Goal: Task Accomplishment & Management: Manage account settings

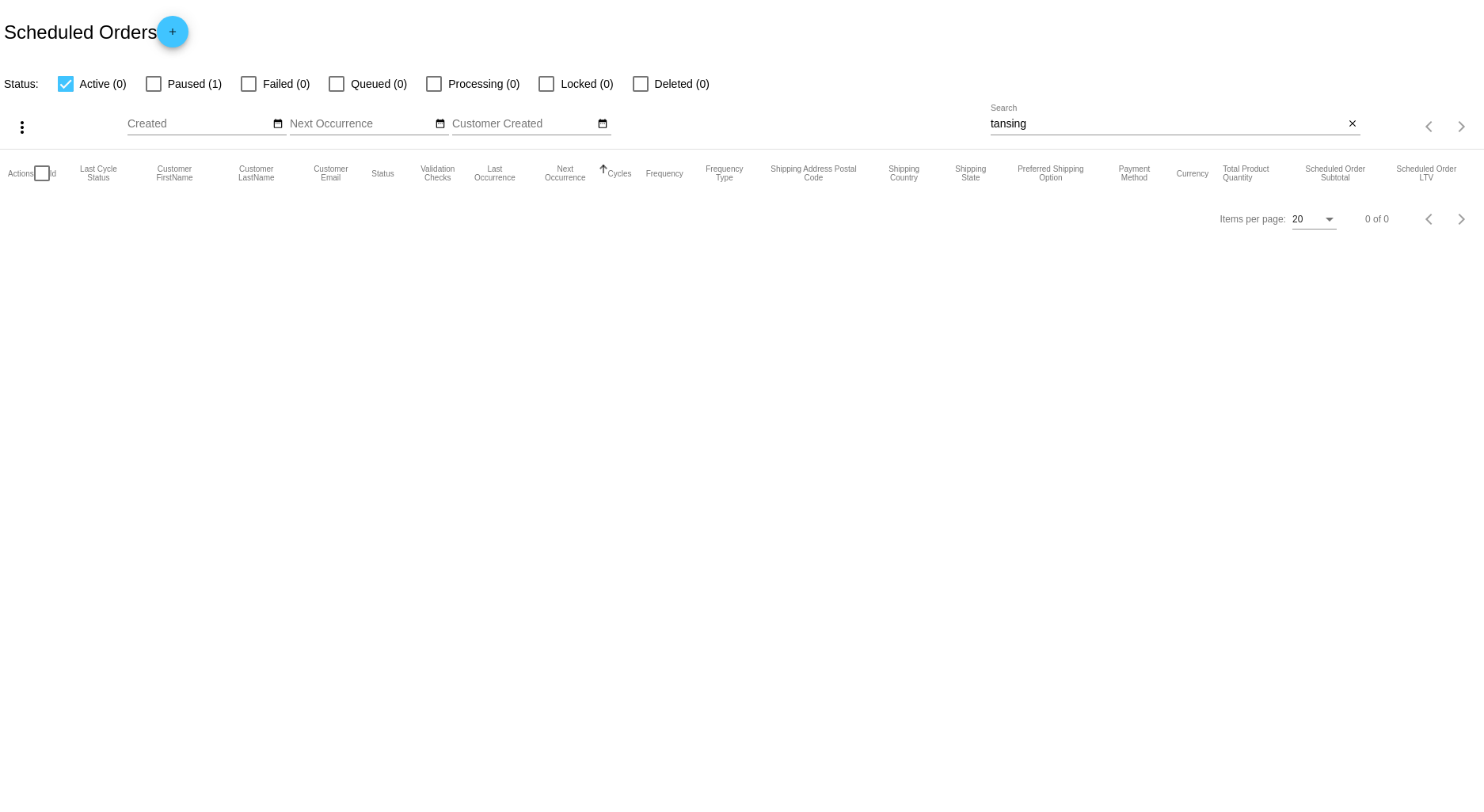
drag, startPoint x: 1057, startPoint y: 122, endPoint x: 902, endPoint y: 117, distance: 155.1
click at [909, 117] on div "more_vert Sep Jan Feb Mar [DATE]" at bounding box center [742, 122] width 1484 height 56
type input "[PERSON_NAME]"
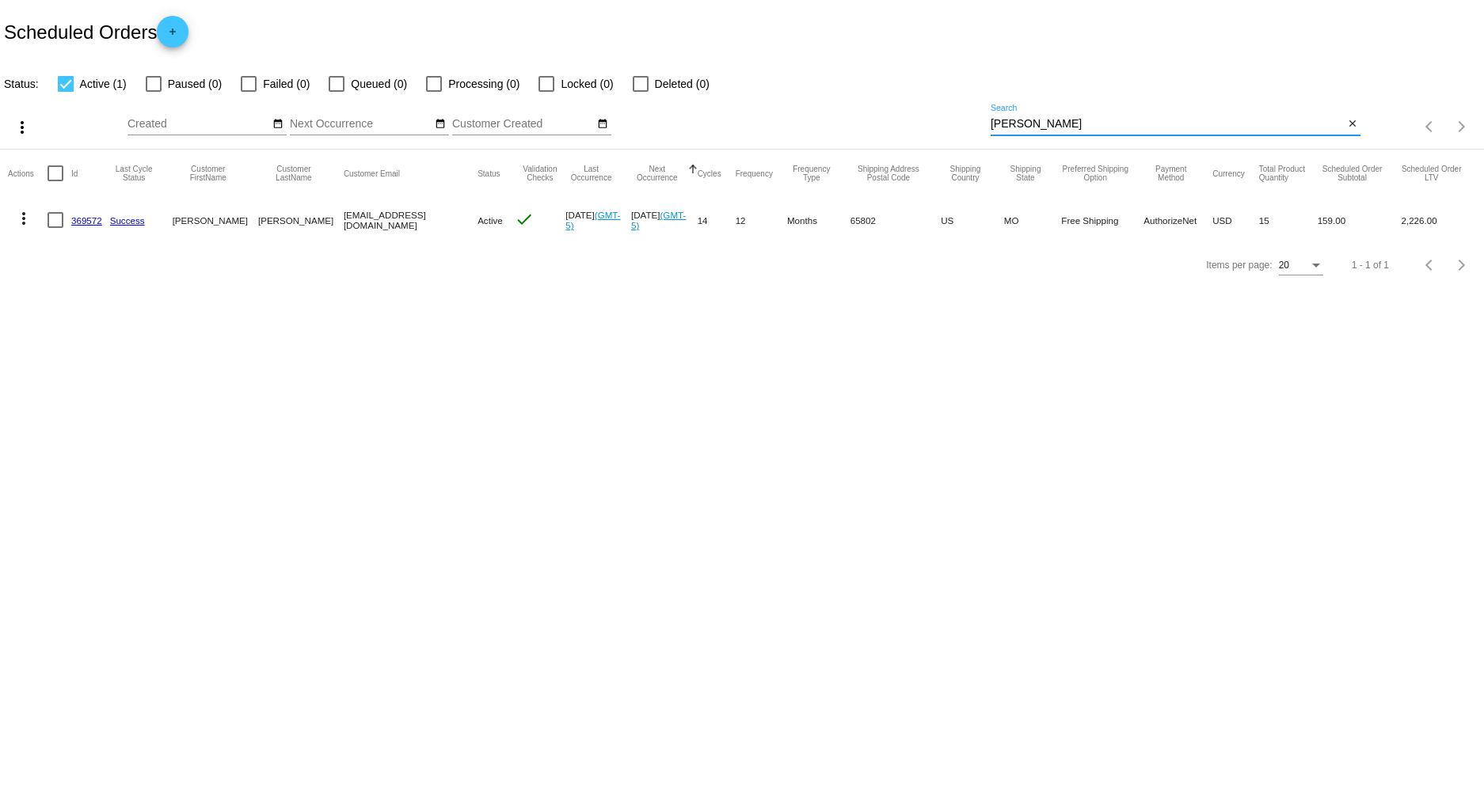
click at [89, 225] on link "369572" at bounding box center [86, 220] width 31 height 11
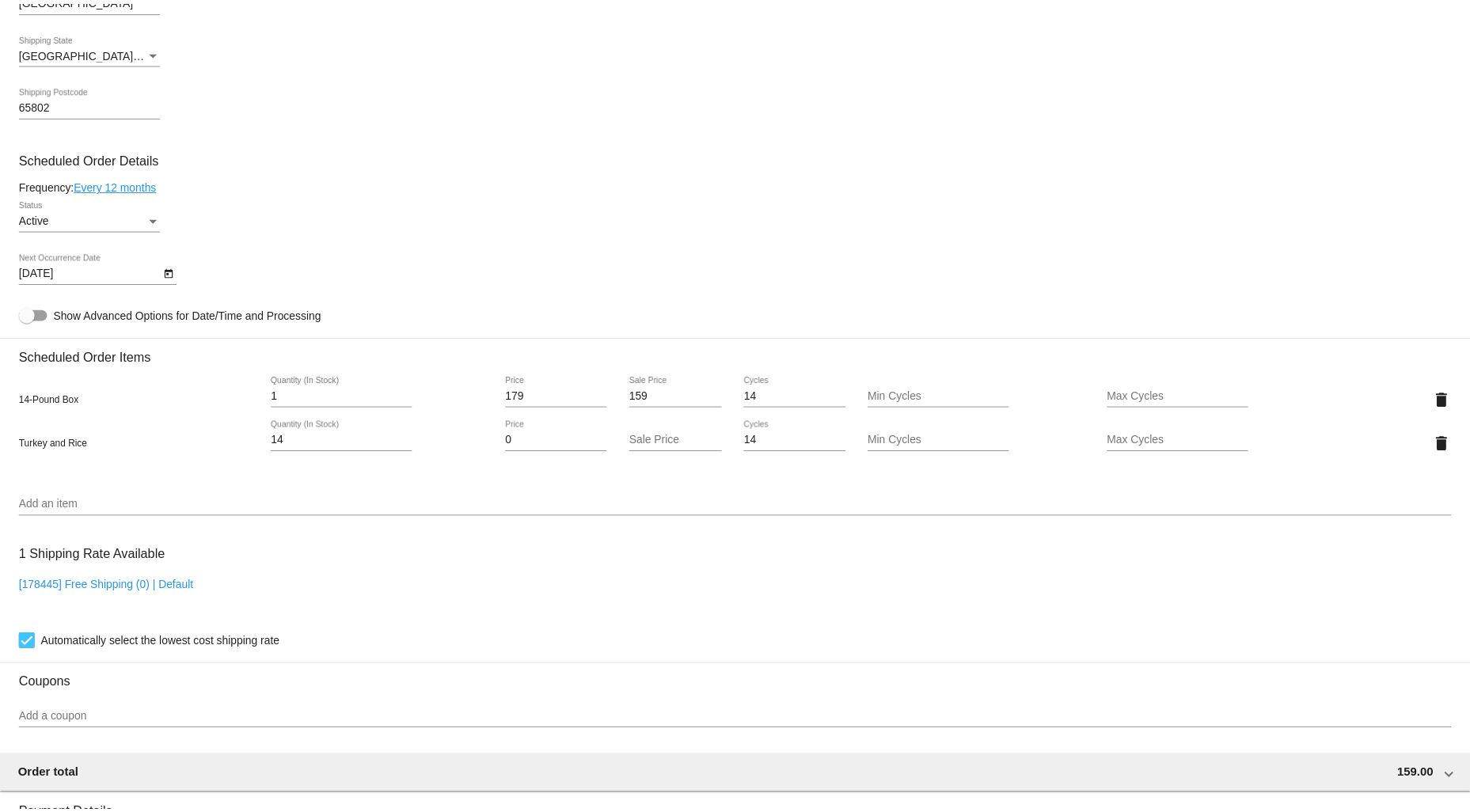
scroll to position [791, 0]
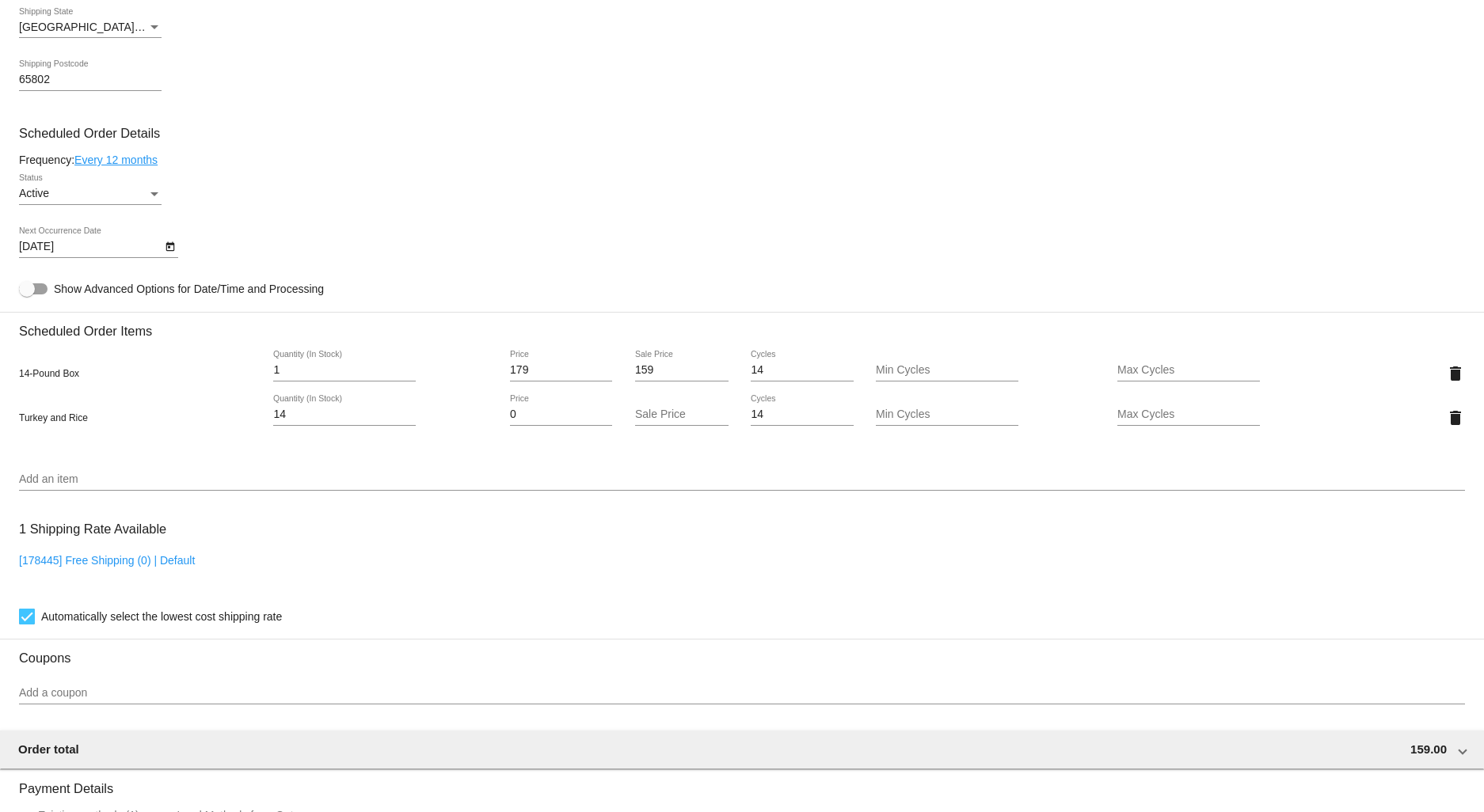
click at [112, 167] on link "Every 12 months" at bounding box center [116, 159] width 83 height 12
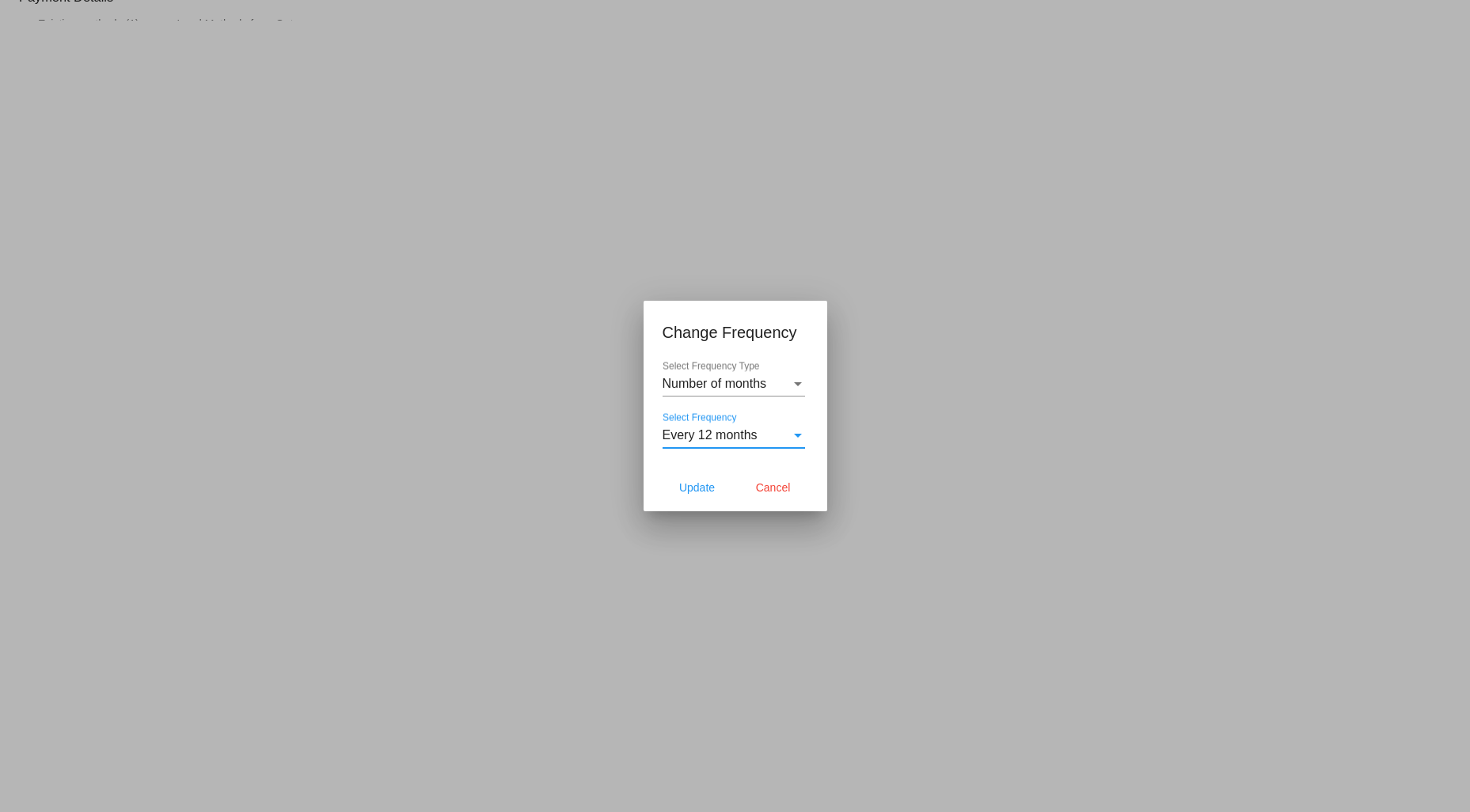
click at [722, 435] on span "Every 12 months" at bounding box center [710, 435] width 95 height 13
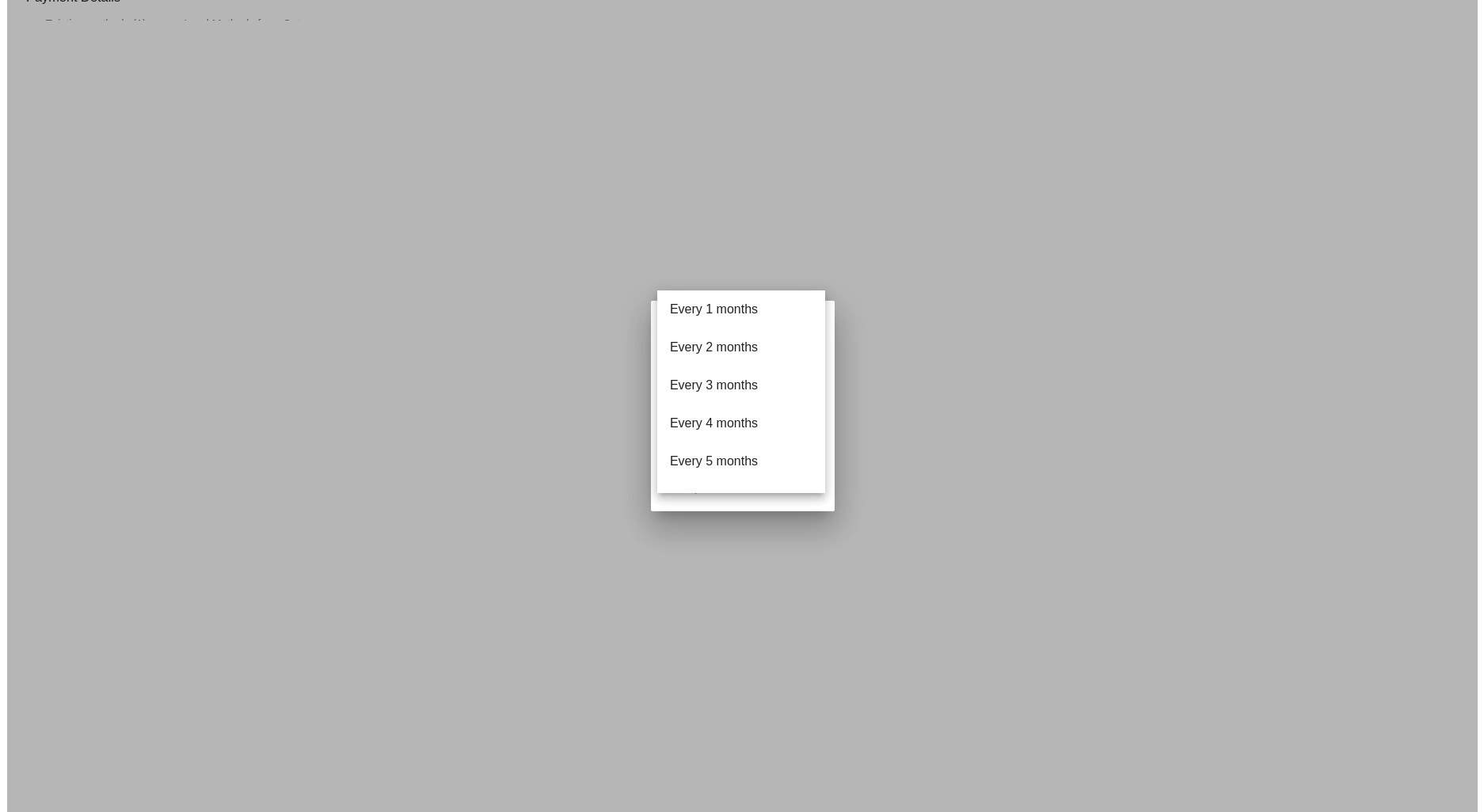
scroll to position [290, 0]
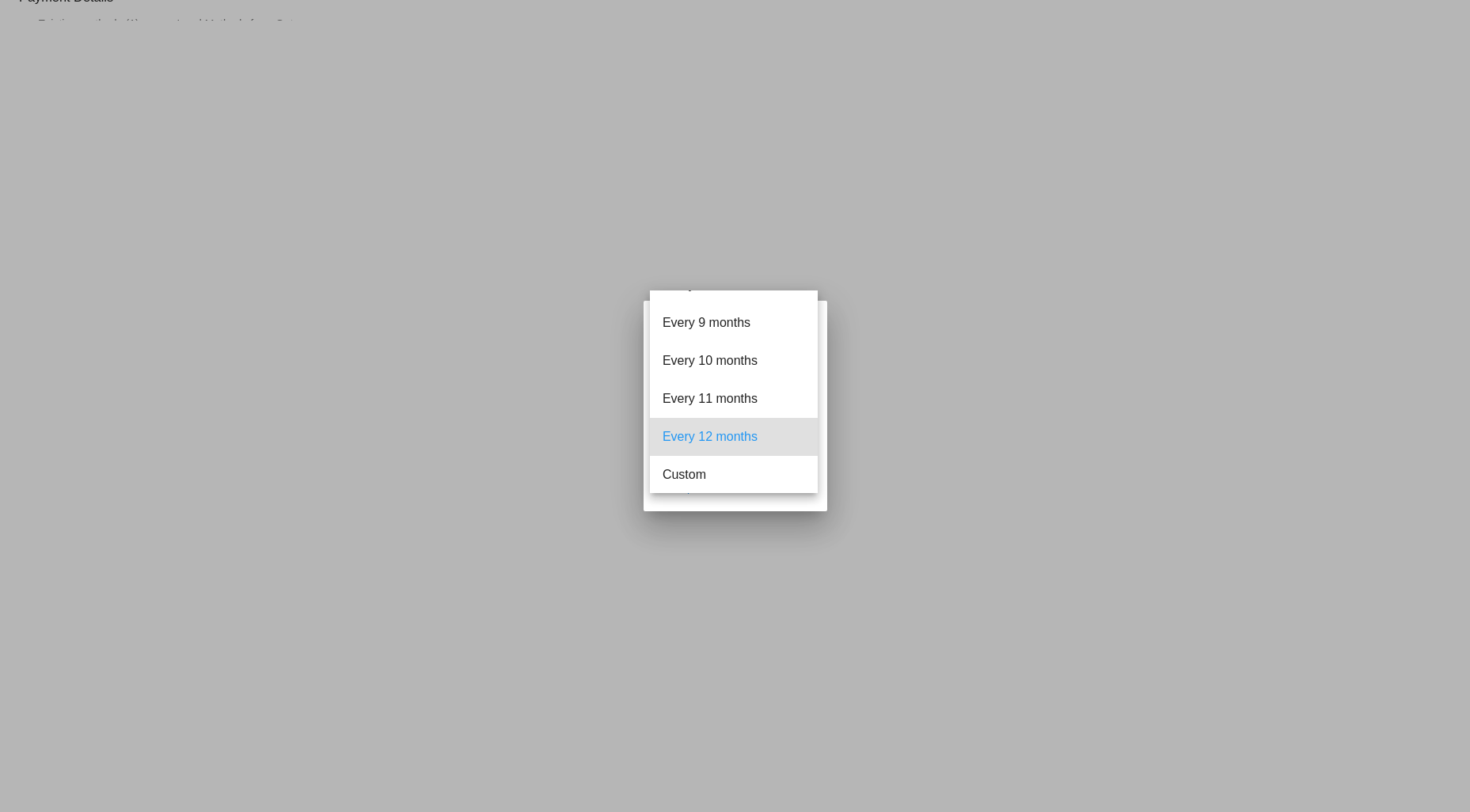
click at [882, 243] on div at bounding box center [735, 406] width 1470 height 812
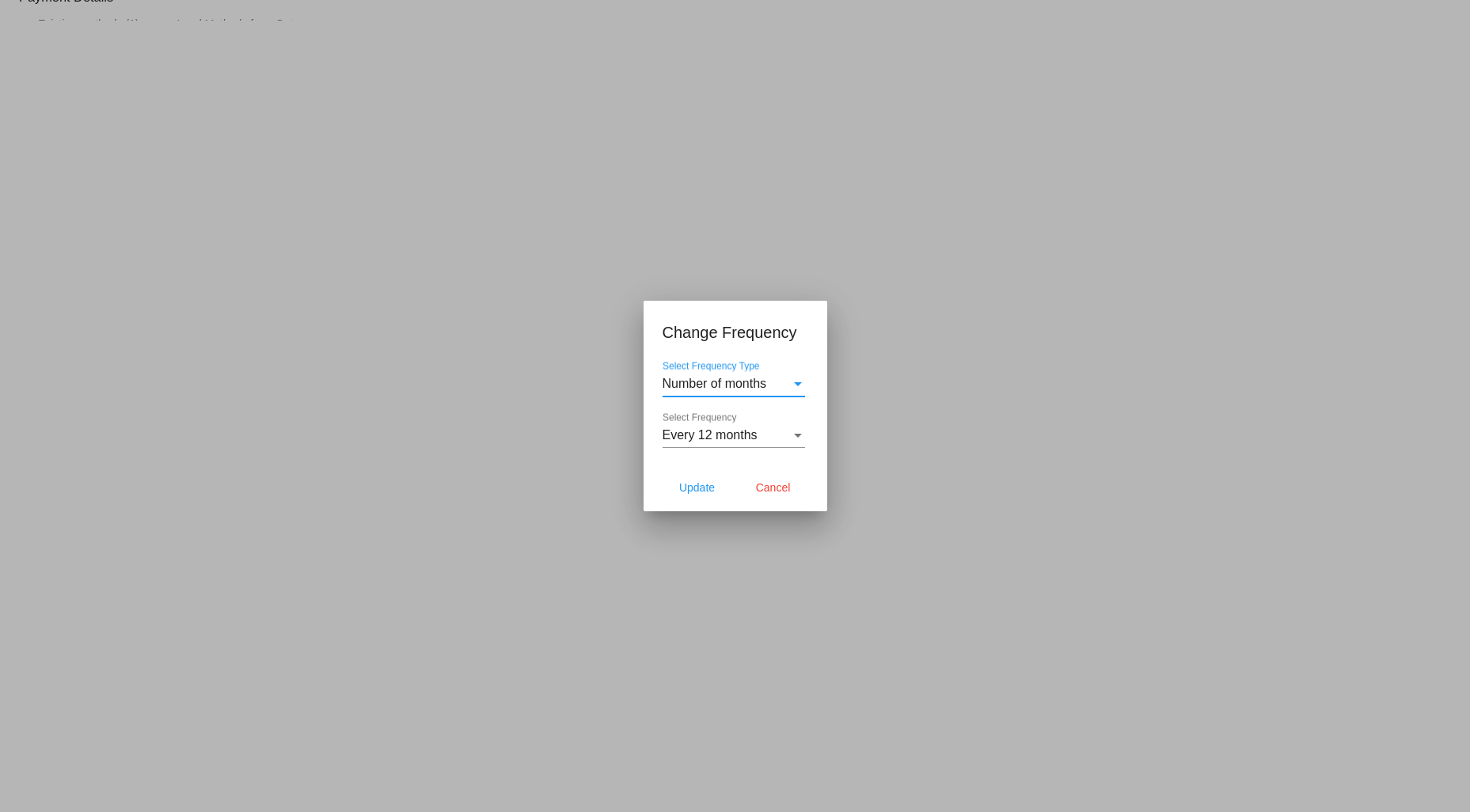
click at [748, 388] on span "Number of months" at bounding box center [714, 383] width 104 height 13
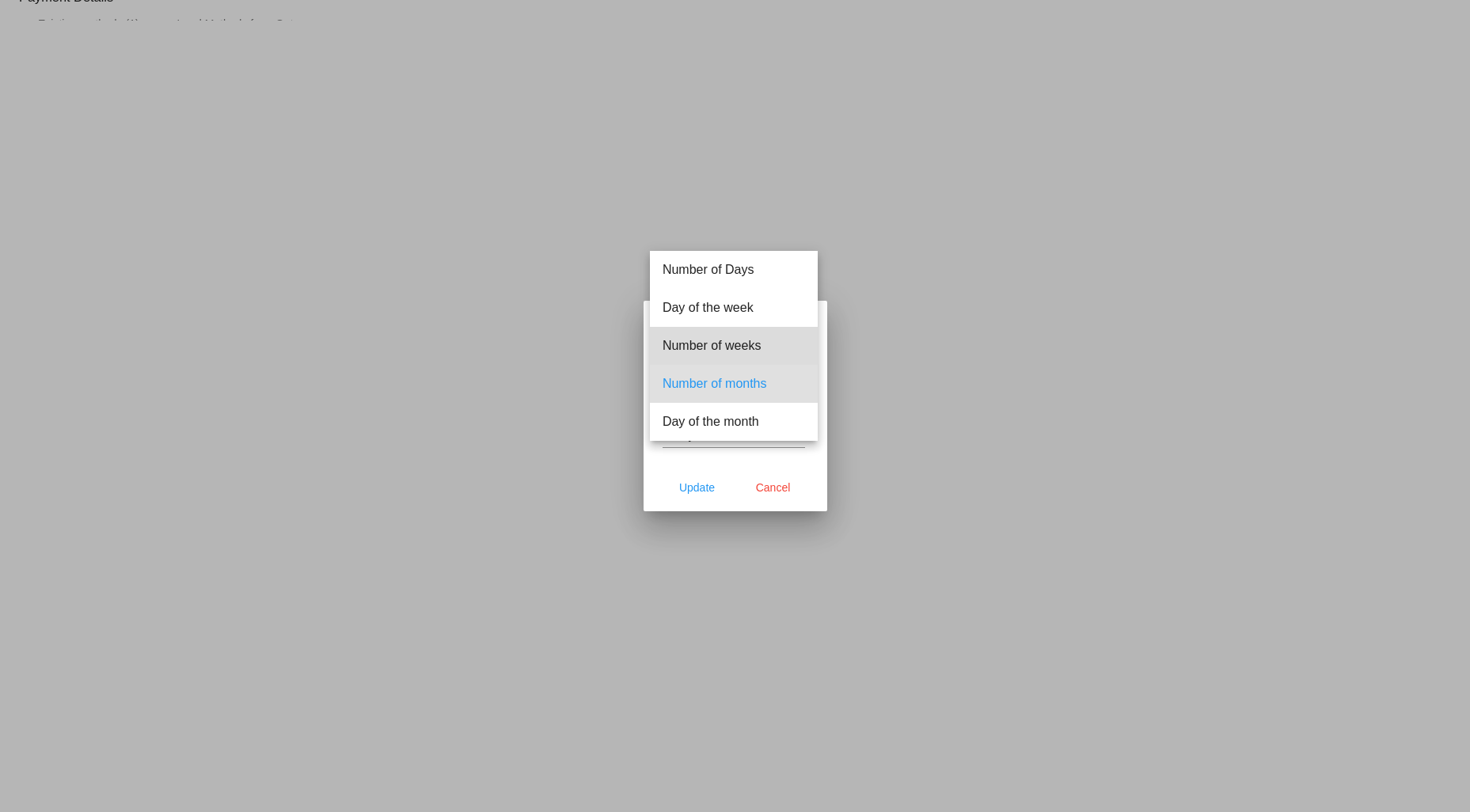
click at [735, 343] on span "Number of weeks" at bounding box center [734, 346] width 143 height 38
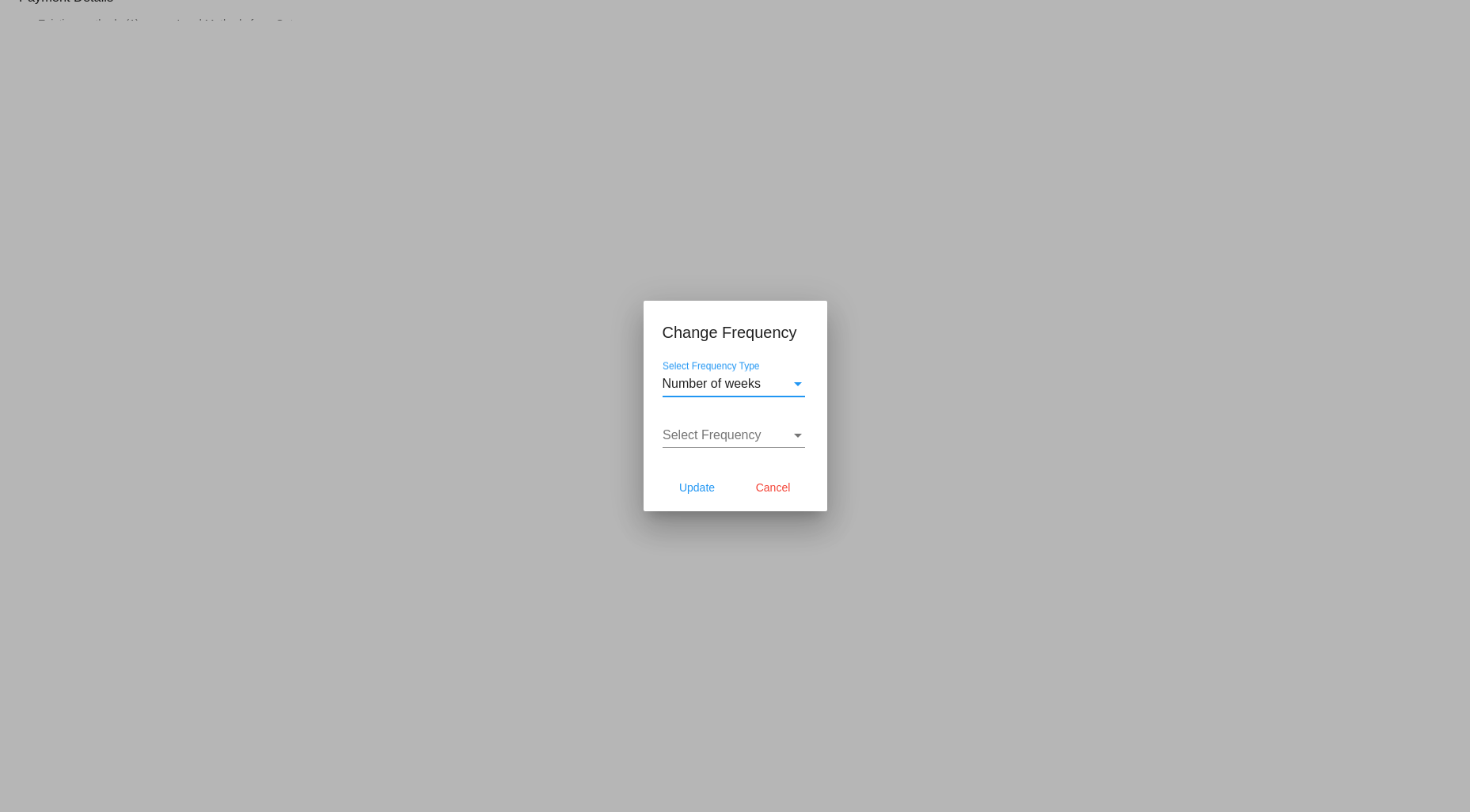
click at [736, 437] on span "Select Frequency" at bounding box center [712, 435] width 99 height 13
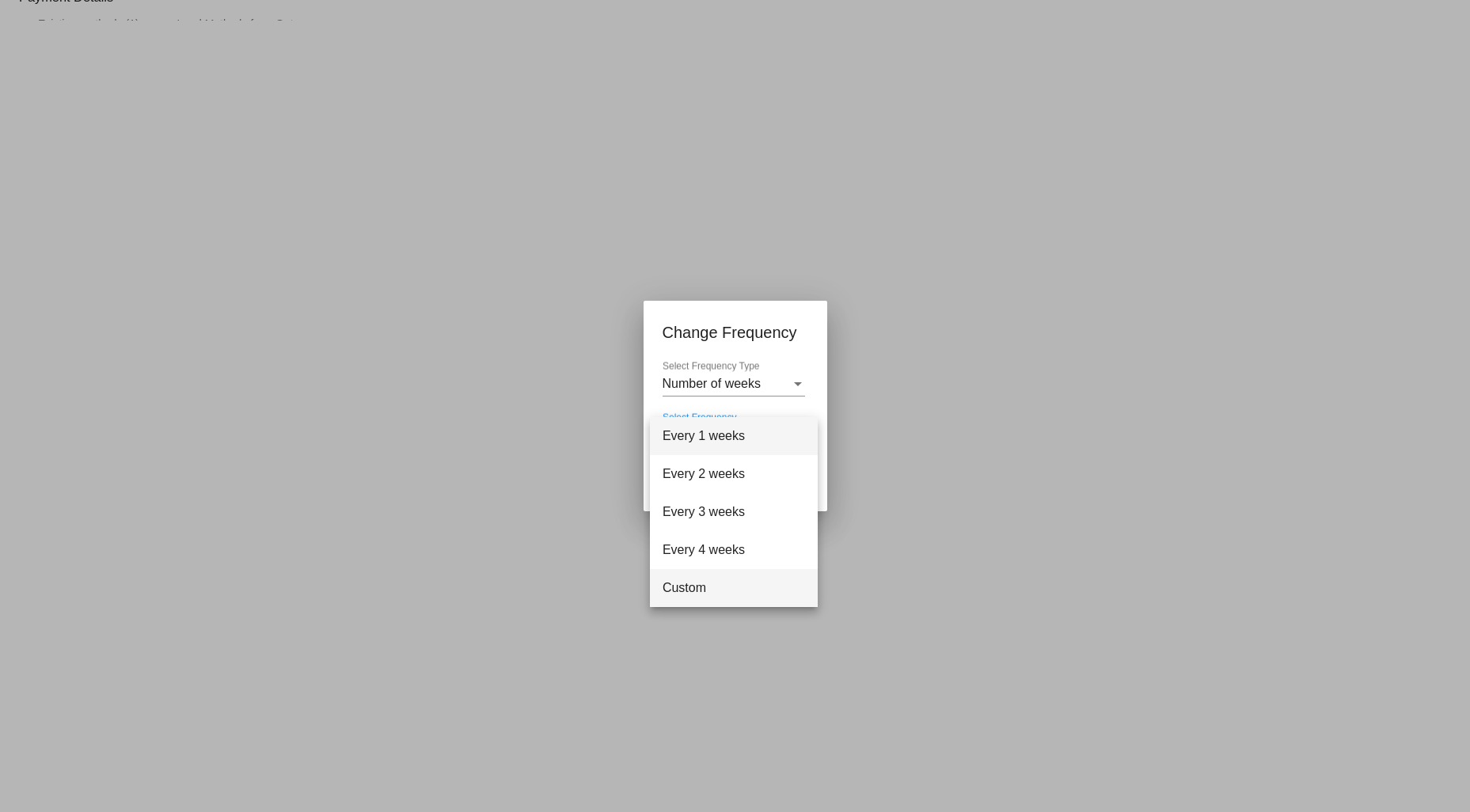
click at [708, 578] on span "Custom" at bounding box center [734, 588] width 143 height 38
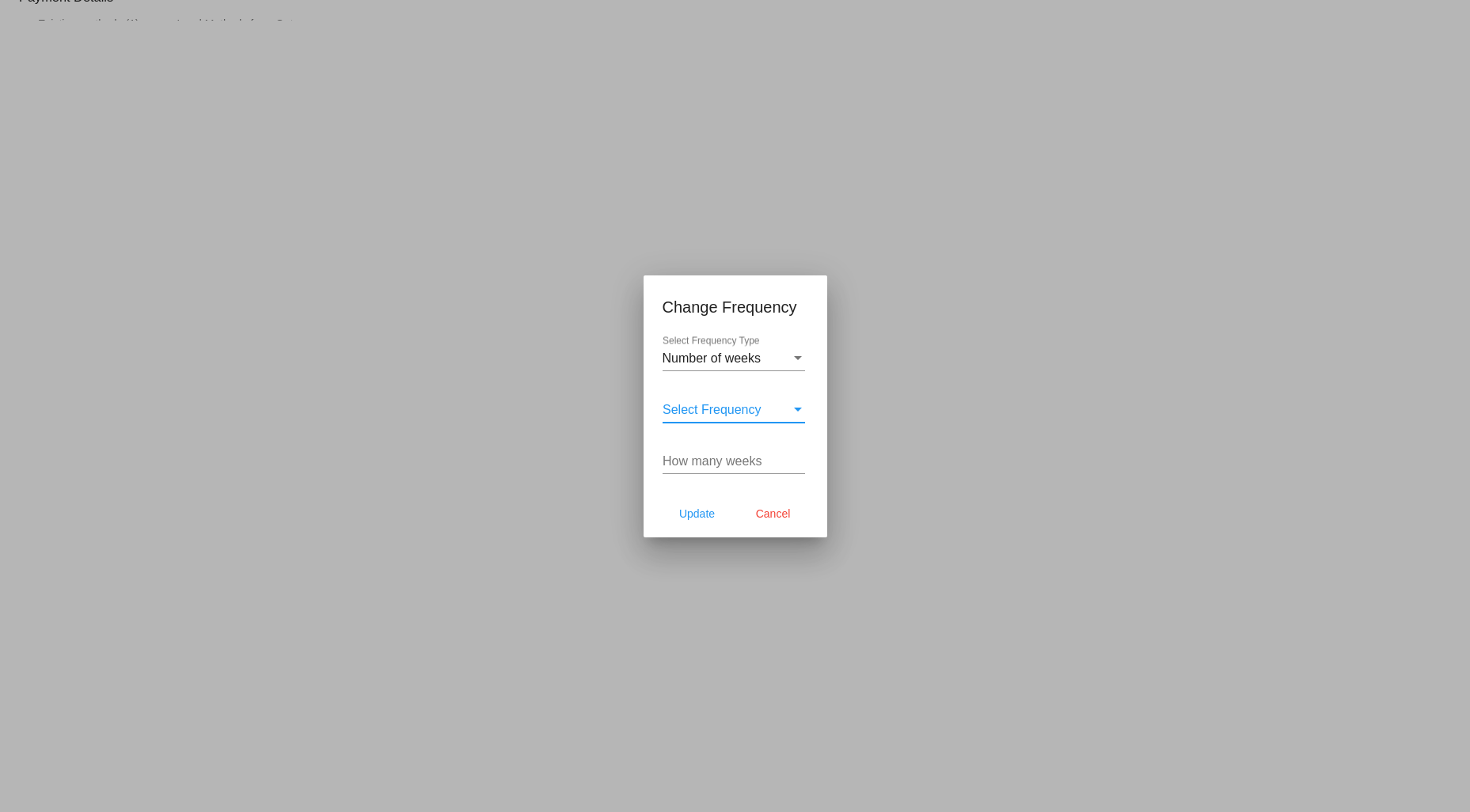
click at [709, 406] on span "Select Frequency" at bounding box center [712, 410] width 99 height 13
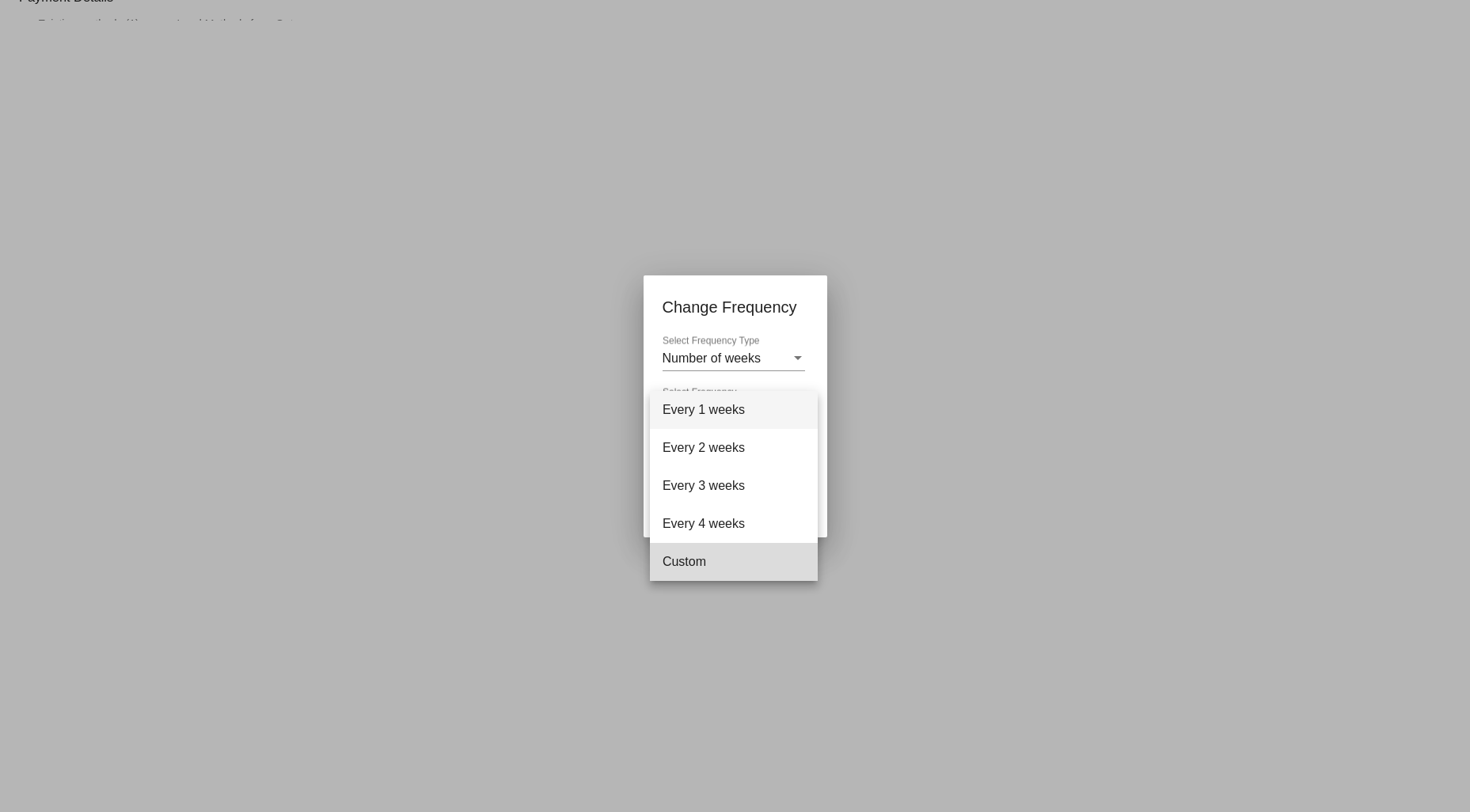
click at [695, 553] on span "Custom" at bounding box center [734, 562] width 143 height 38
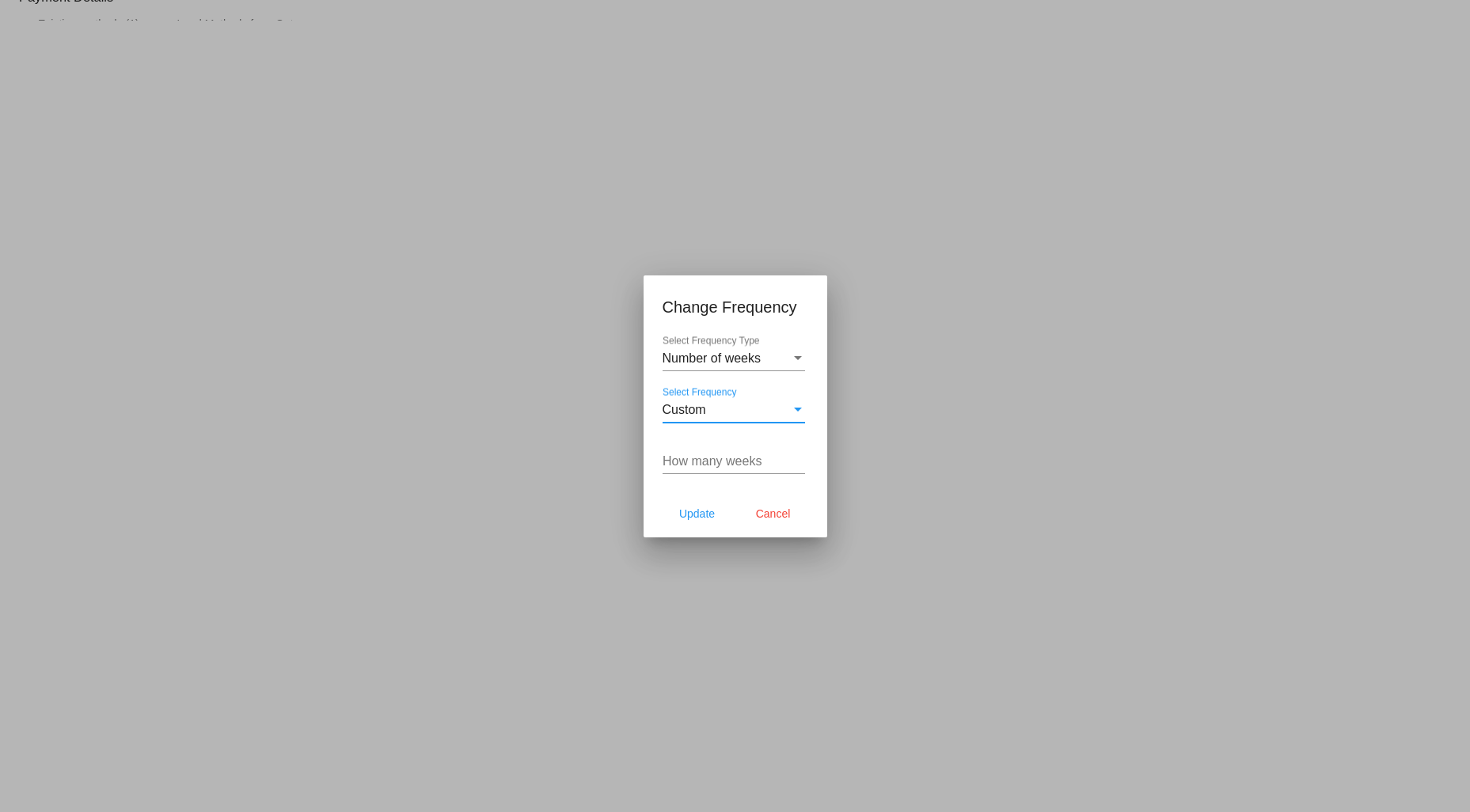
click at [755, 461] on input "How many weeks" at bounding box center [734, 461] width 143 height 14
type input "7"
click at [691, 514] on span "Update" at bounding box center [696, 513] width 35 height 12
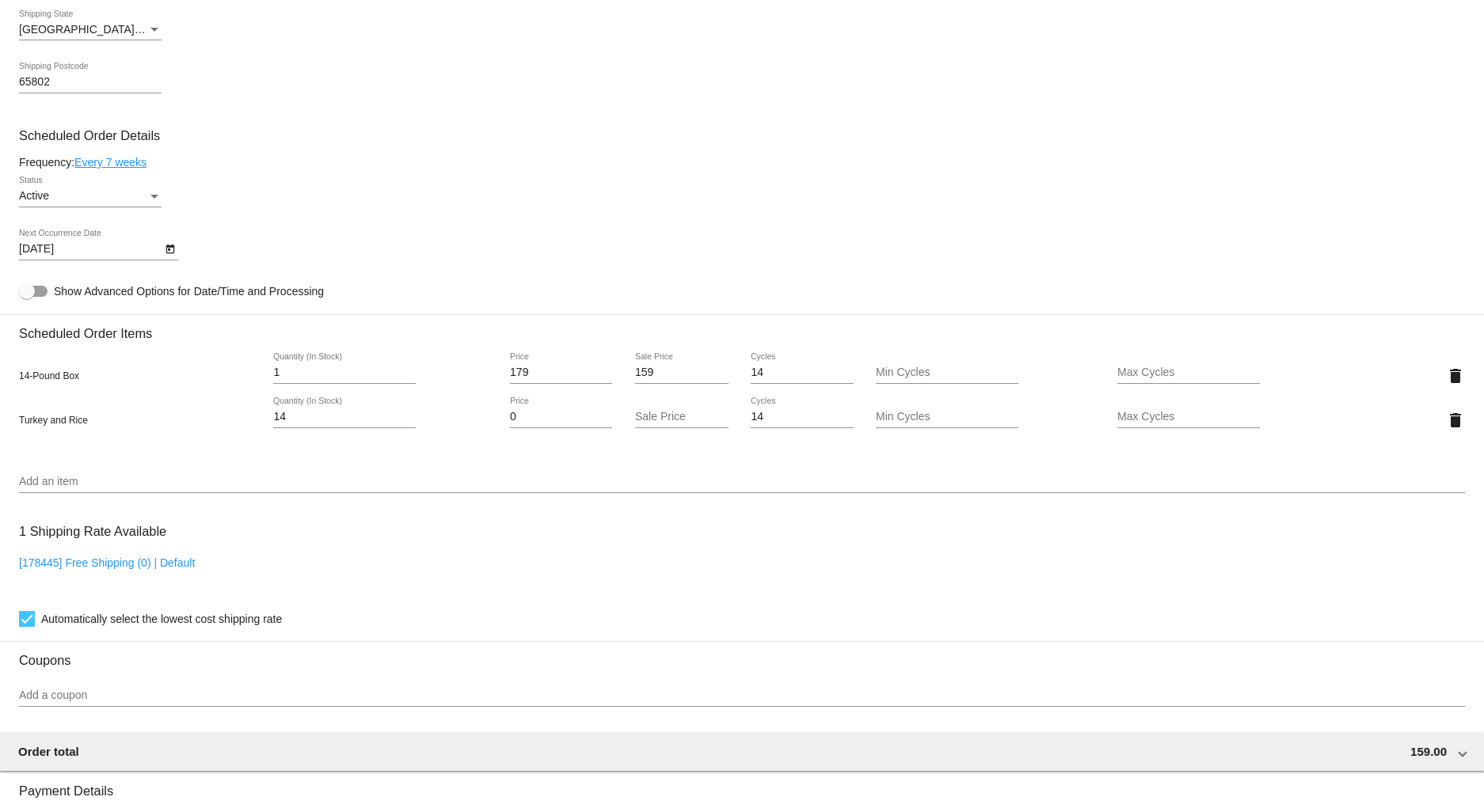
scroll to position [791, 0]
click at [170, 254] on icon "Open calendar" at bounding box center [171, 247] width 11 height 19
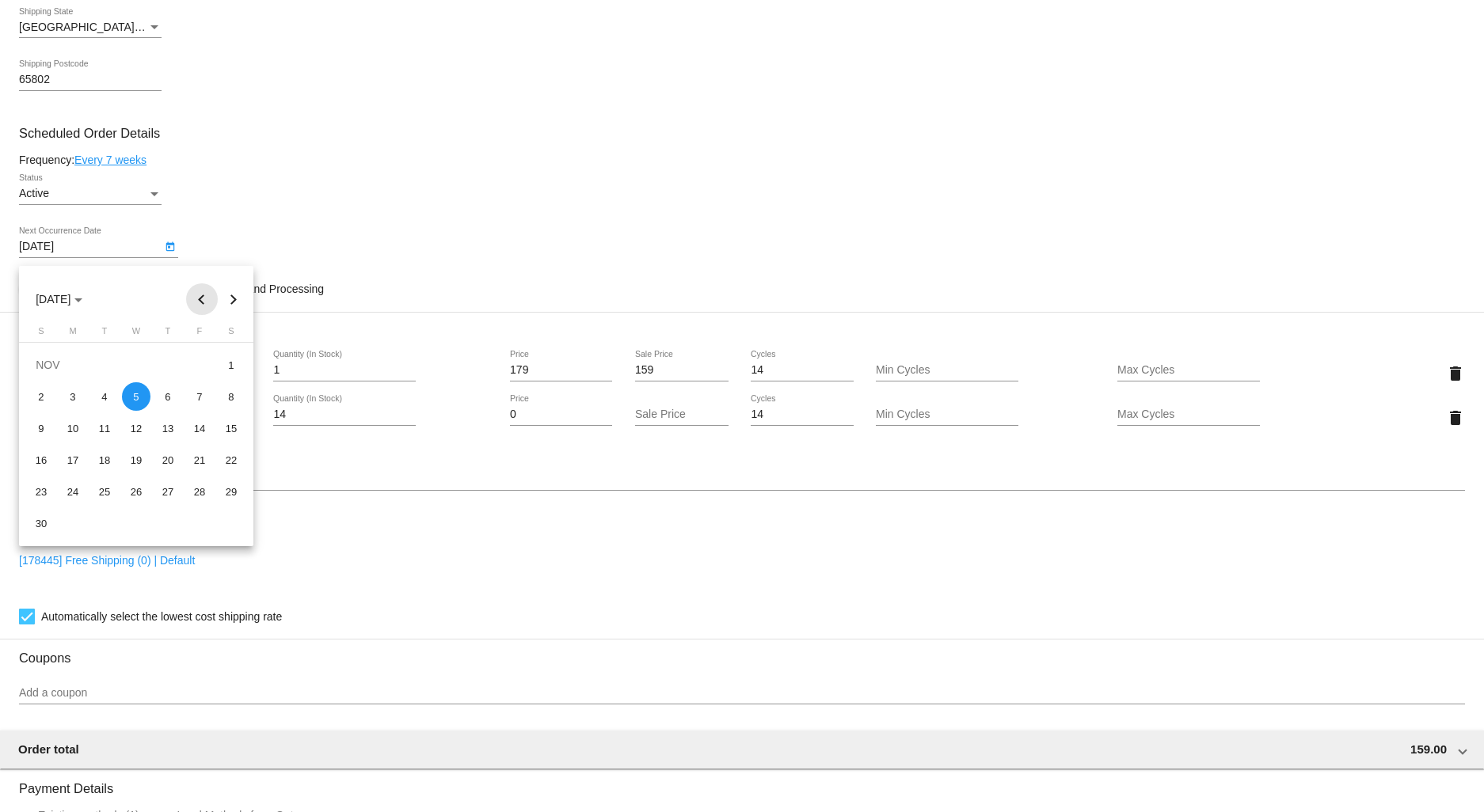
click at [208, 295] on button "Previous month" at bounding box center [201, 299] width 32 height 32
click at [207, 299] on button "Previous month" at bounding box center [201, 299] width 32 height 32
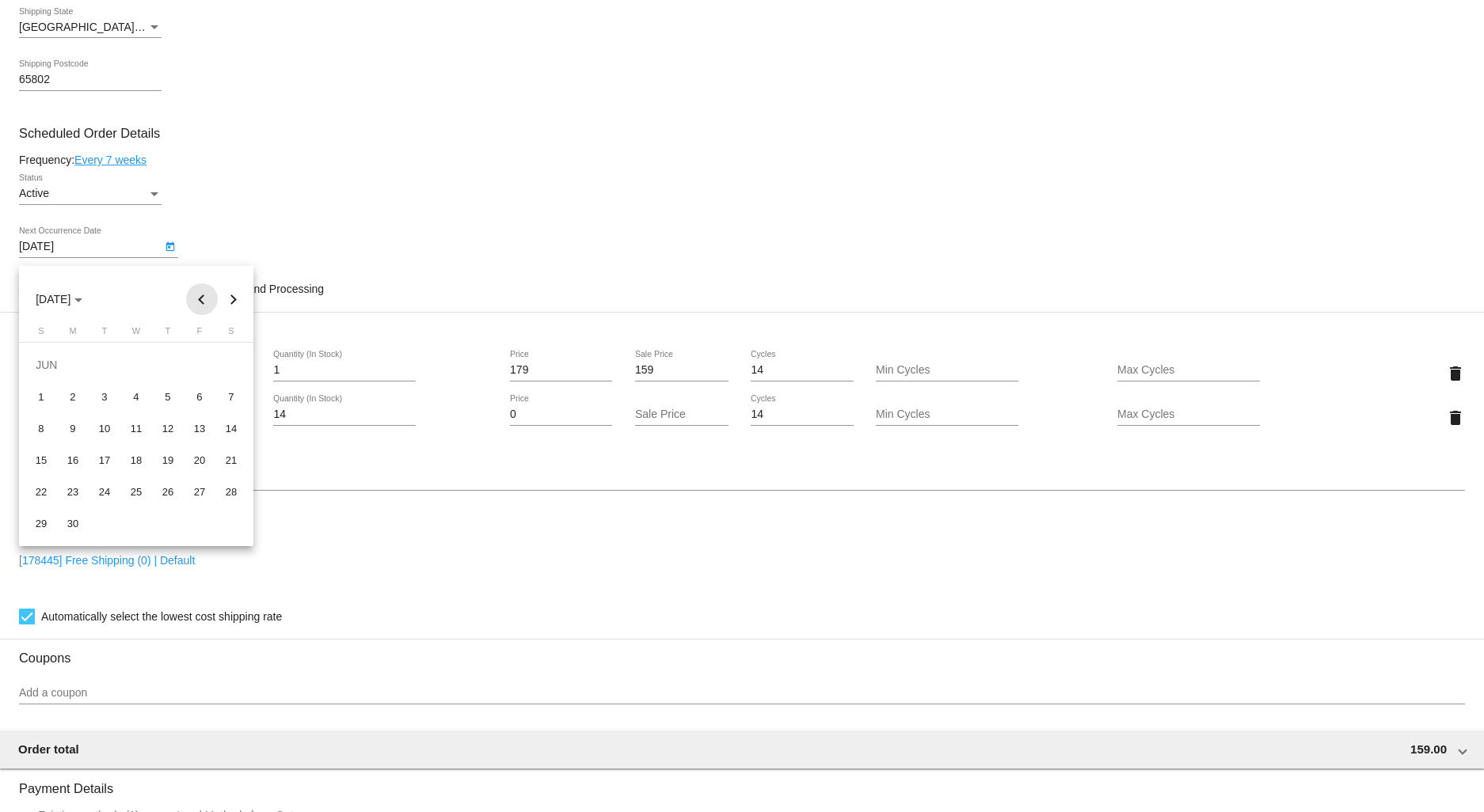
click at [207, 299] on button "Previous month" at bounding box center [201, 299] width 32 height 32
click at [241, 294] on button "Next month" at bounding box center [233, 299] width 32 height 32
click at [238, 298] on button "Next month" at bounding box center [233, 299] width 32 height 32
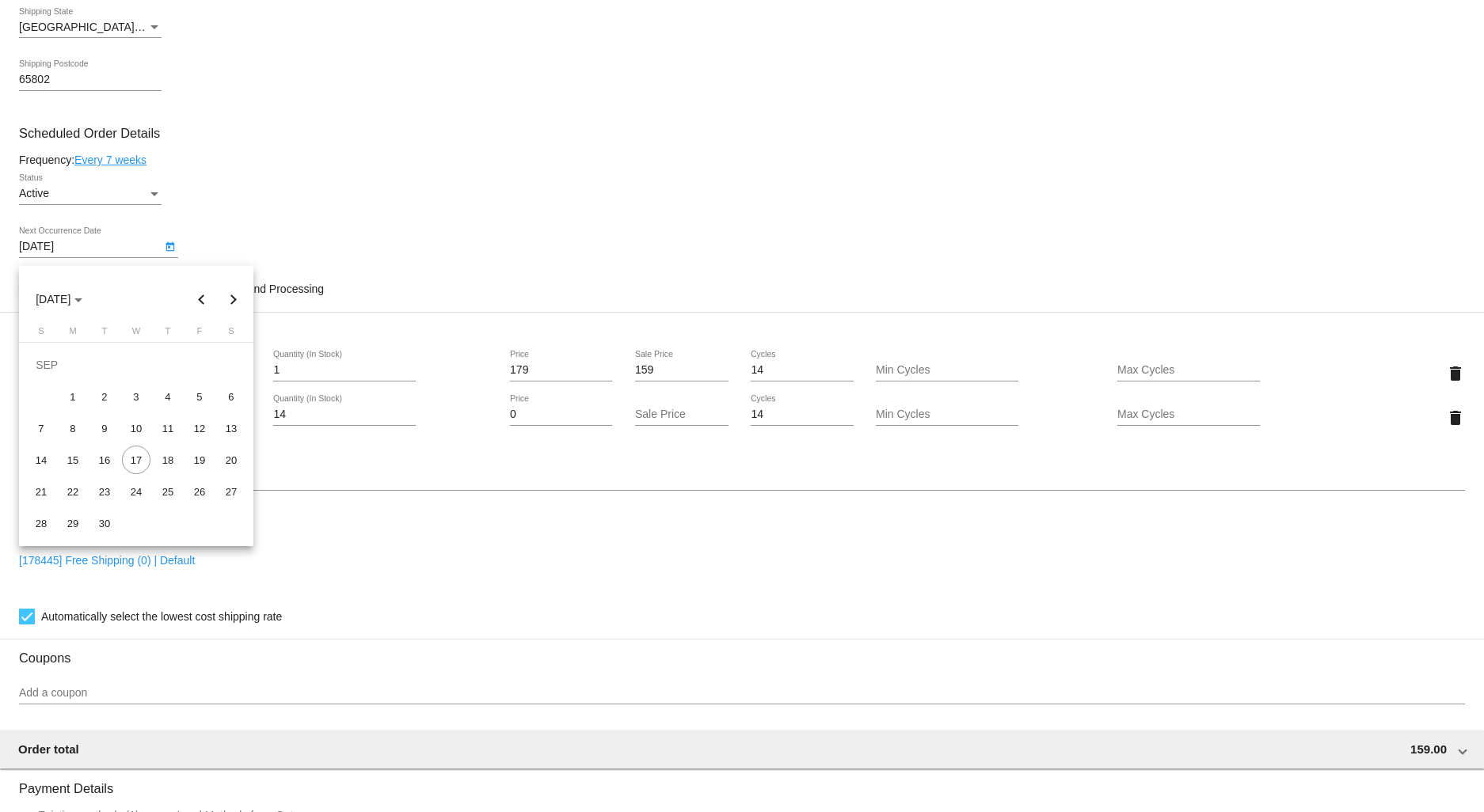
click at [349, 186] on div at bounding box center [742, 406] width 1484 height 812
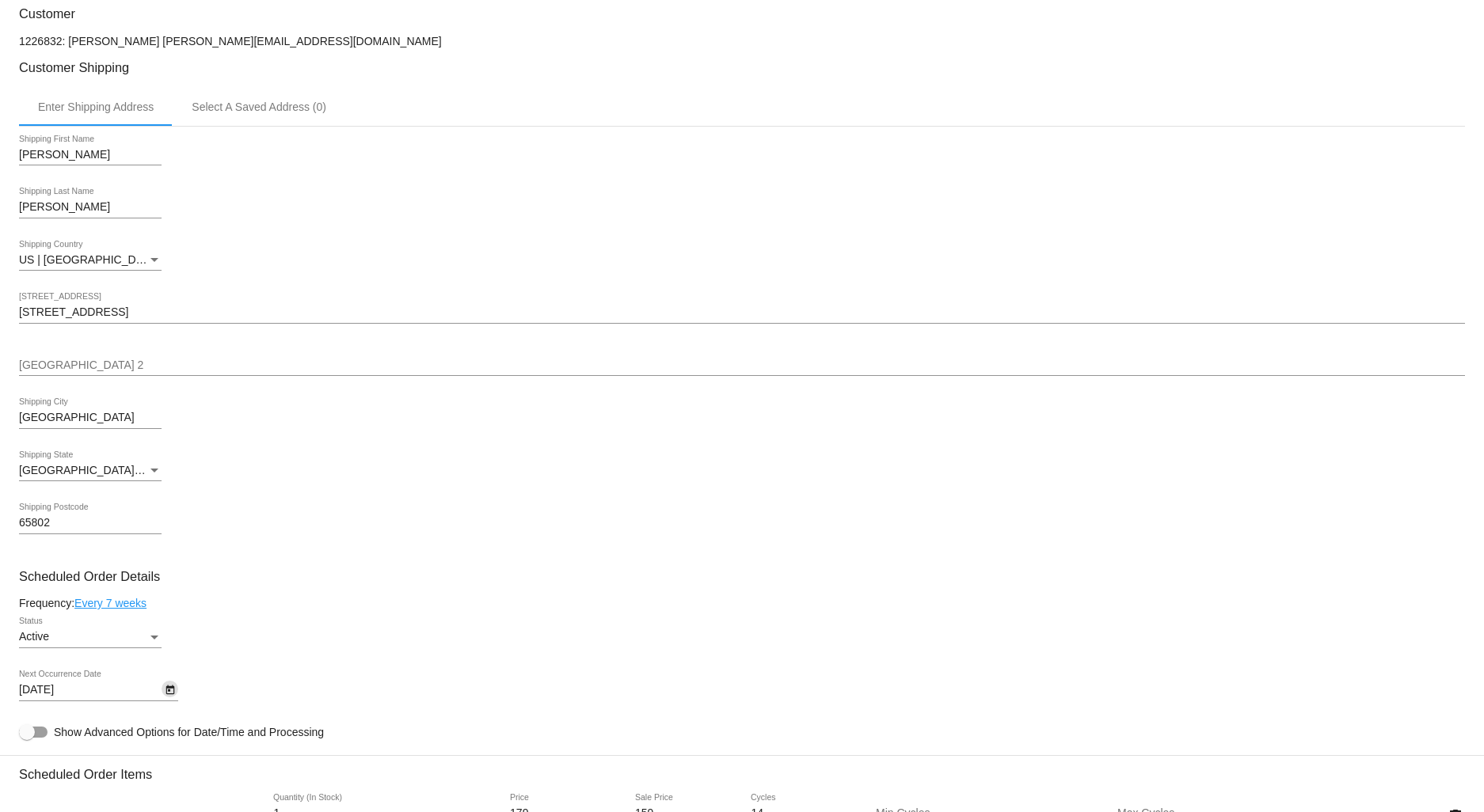
scroll to position [351, 0]
click at [168, 686] on icon "Open calendar" at bounding box center [171, 687] width 11 height 19
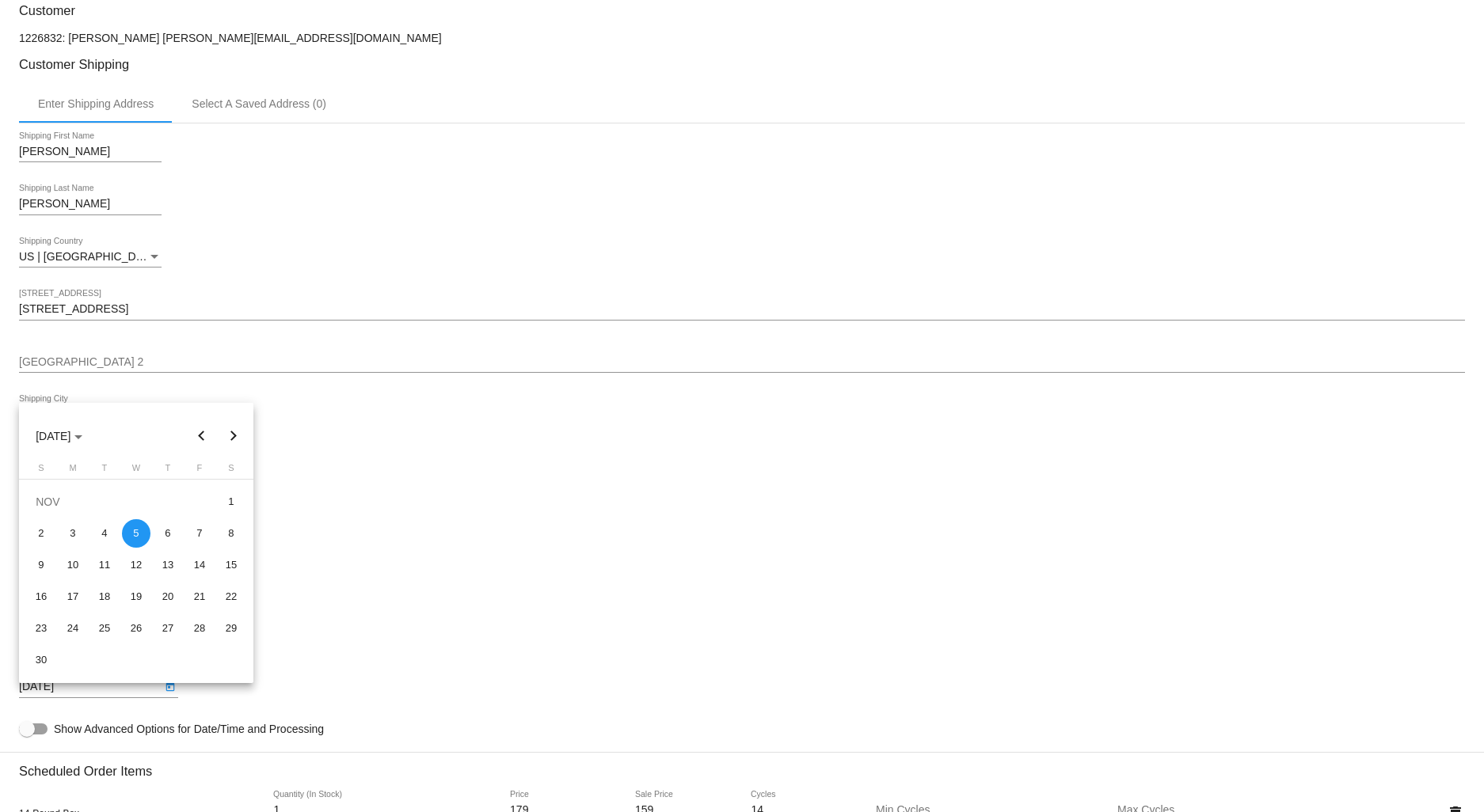
click at [196, 437] on button "Previous month" at bounding box center [201, 436] width 32 height 32
click at [203, 591] on div "19" at bounding box center [199, 597] width 29 height 29
type input "[DATE]"
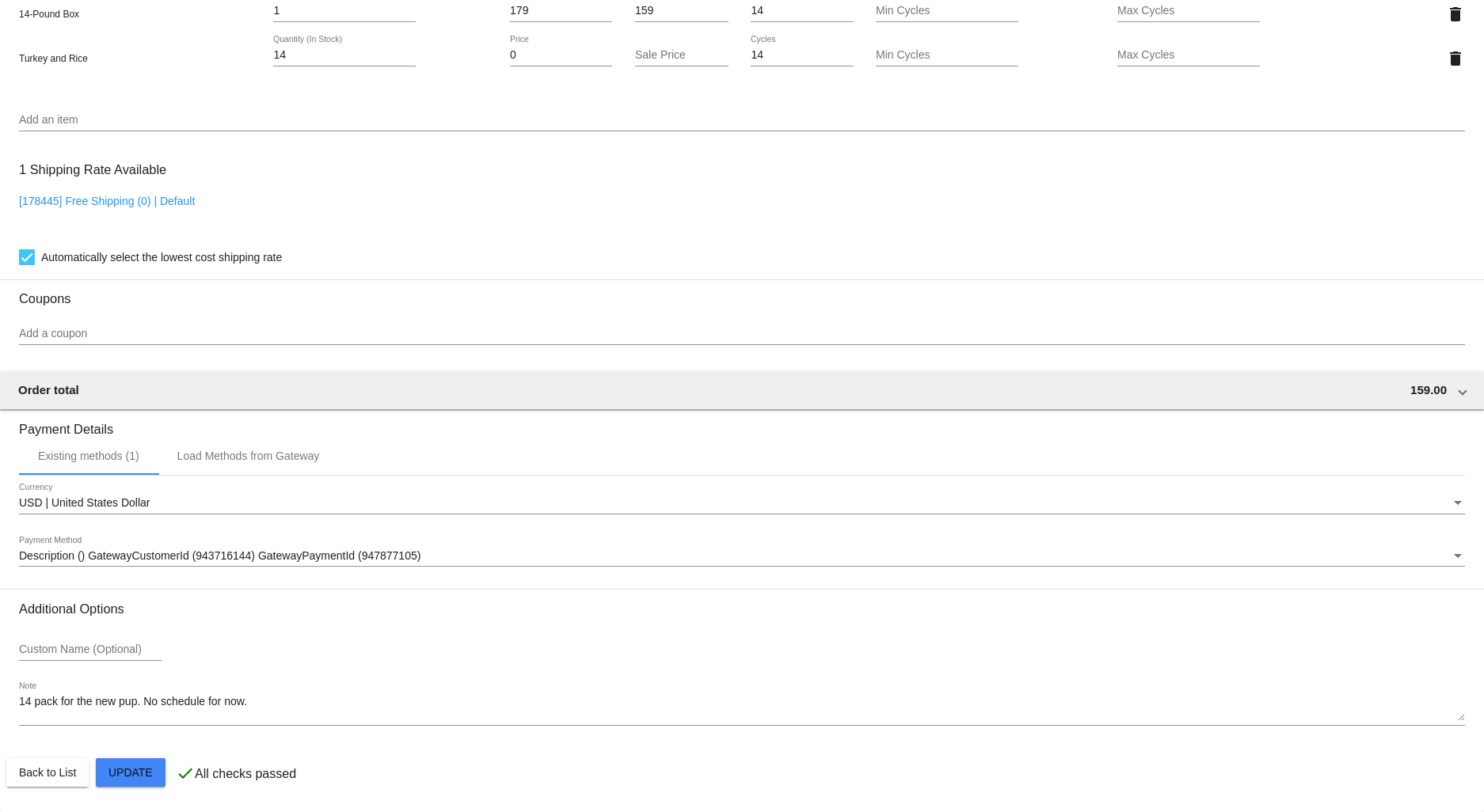
scroll to position [1162, 0]
